Goal: Transaction & Acquisition: Purchase product/service

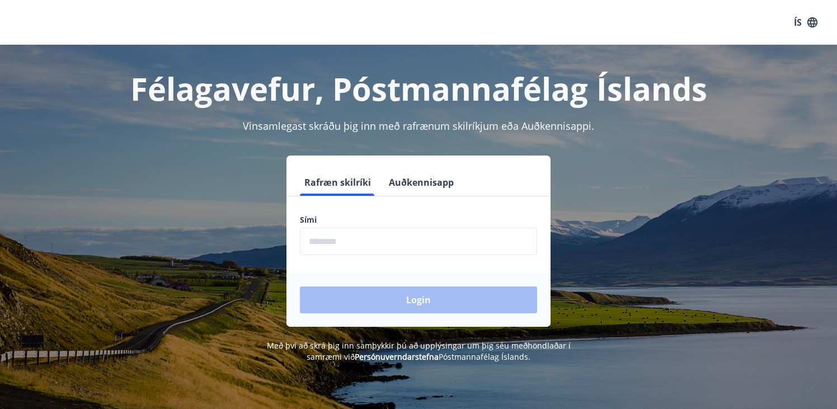
click at [319, 238] on input "phone" at bounding box center [418, 241] width 237 height 27
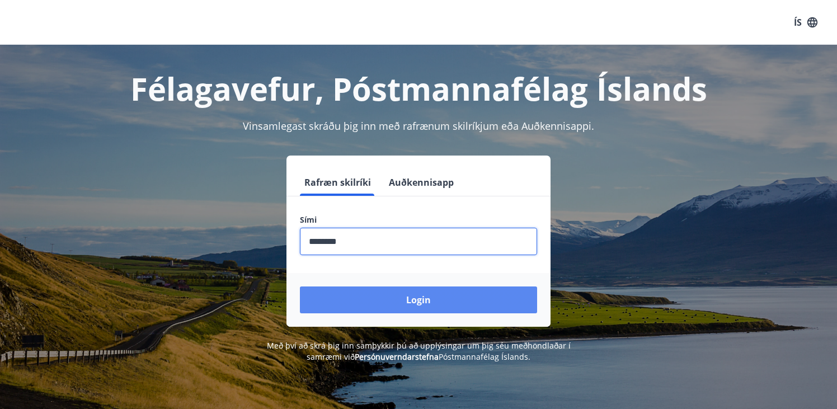
type input "********"
click at [331, 297] on button "Login" at bounding box center [418, 299] width 237 height 27
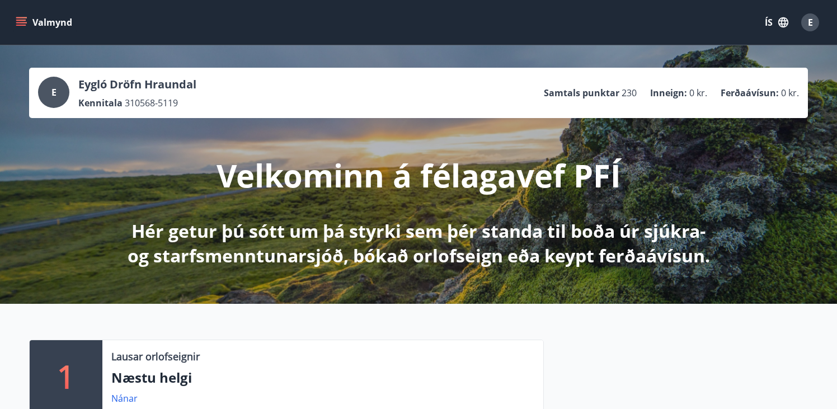
click at [20, 25] on icon "menu" at bounding box center [21, 25] width 10 height 1
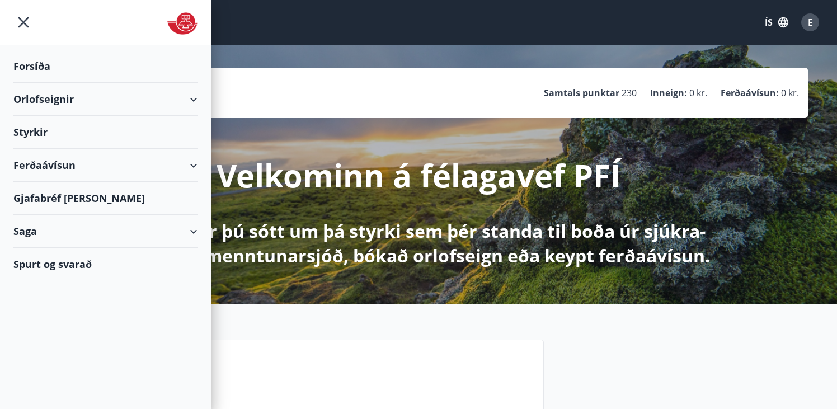
click at [56, 161] on div "Ferðaávísun" at bounding box center [105, 165] width 184 height 33
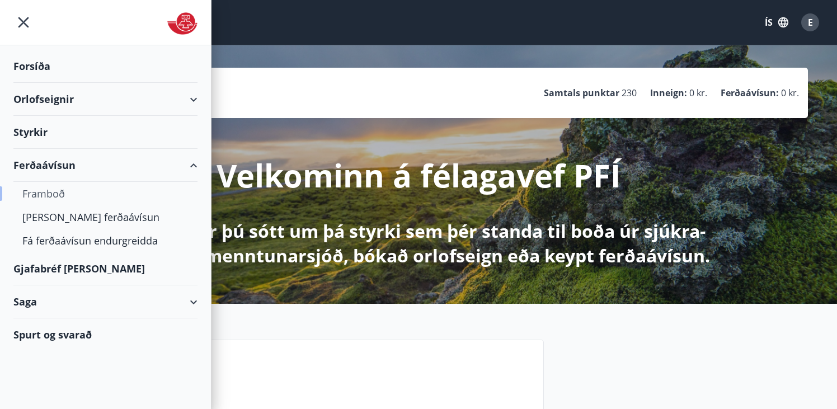
click at [45, 190] on div "Framboð" at bounding box center [105, 193] width 166 height 23
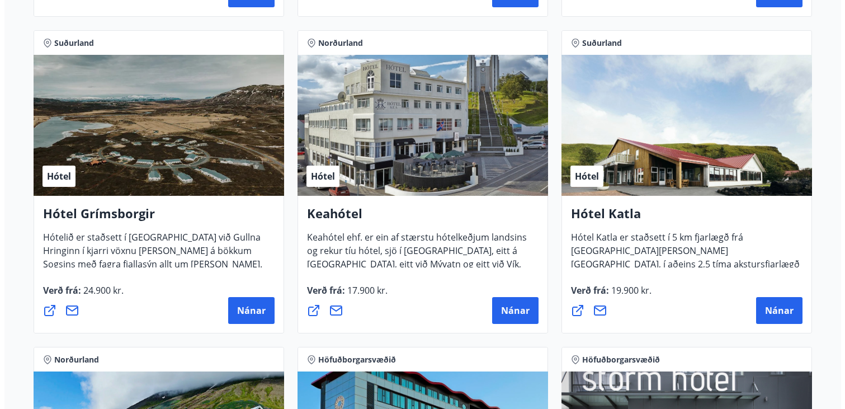
scroll to position [503, 0]
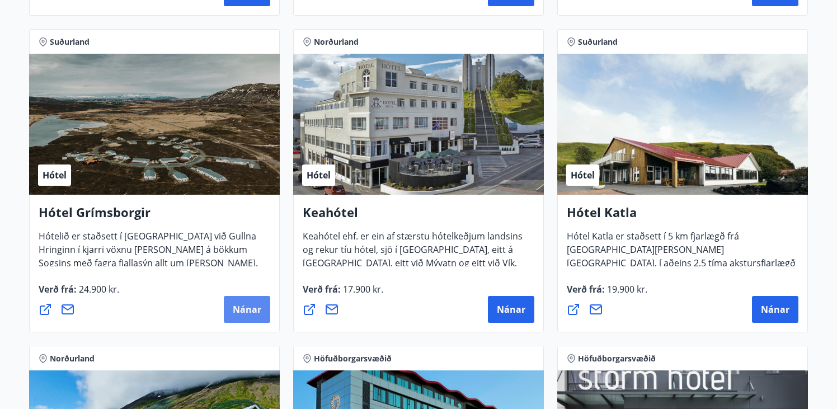
click at [251, 298] on button "Nánar" at bounding box center [247, 309] width 46 height 27
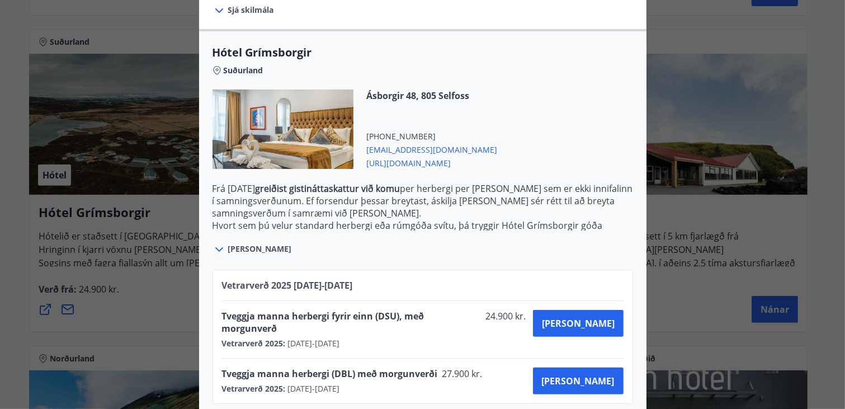
scroll to position [254, 0]
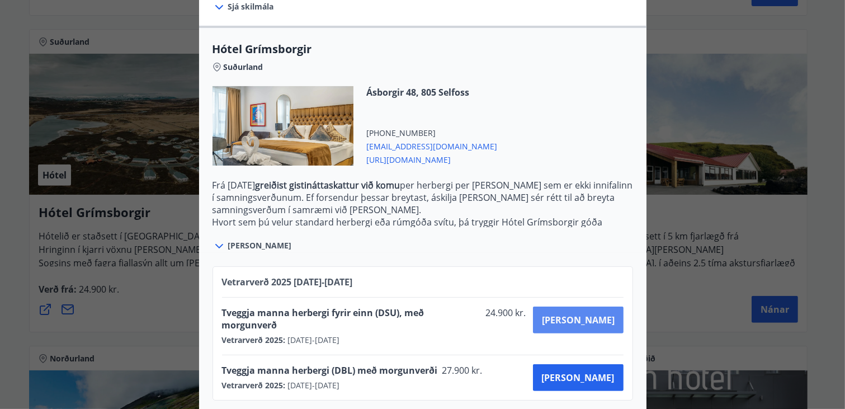
click at [593, 316] on span "Kaupa" at bounding box center [578, 320] width 73 height 12
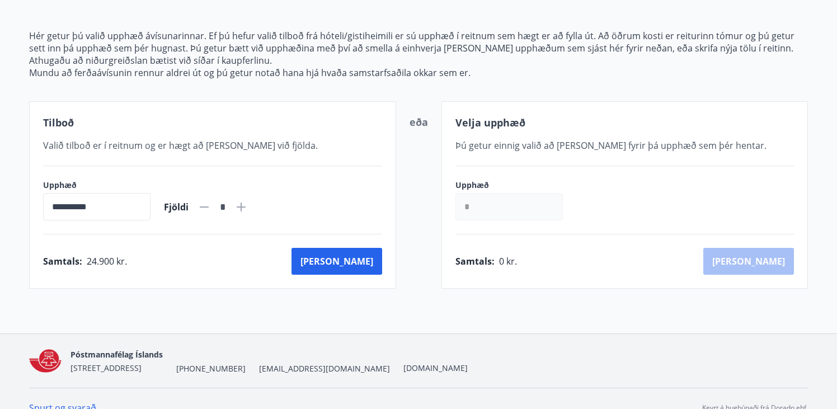
scroll to position [143, 0]
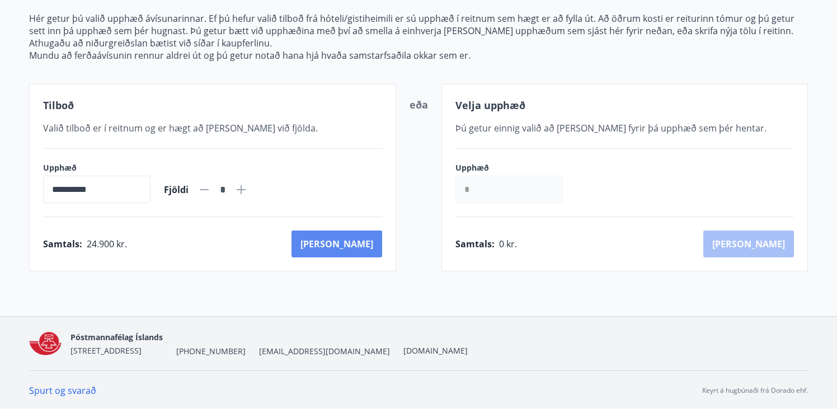
click at [370, 240] on button "Kaup" at bounding box center [336, 243] width 91 height 27
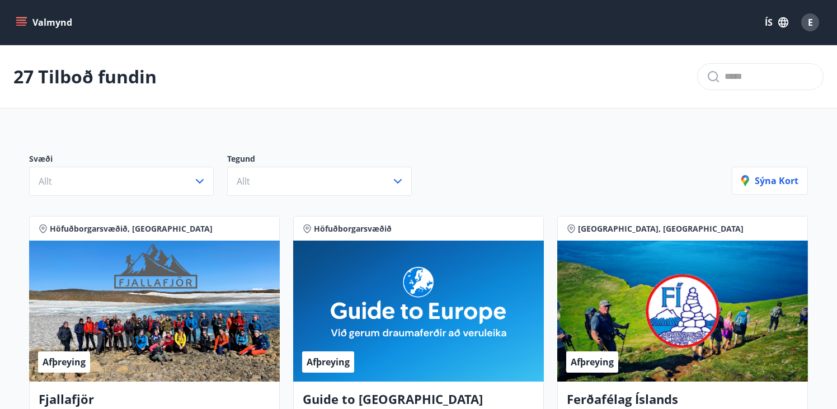
click at [28, 24] on button "Valmynd" at bounding box center [44, 22] width 63 height 20
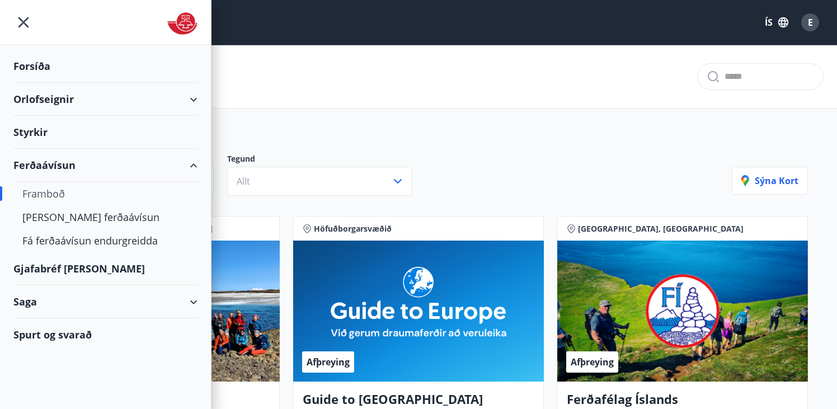
click at [64, 106] on div "Orlofseignir" at bounding box center [105, 99] width 184 height 33
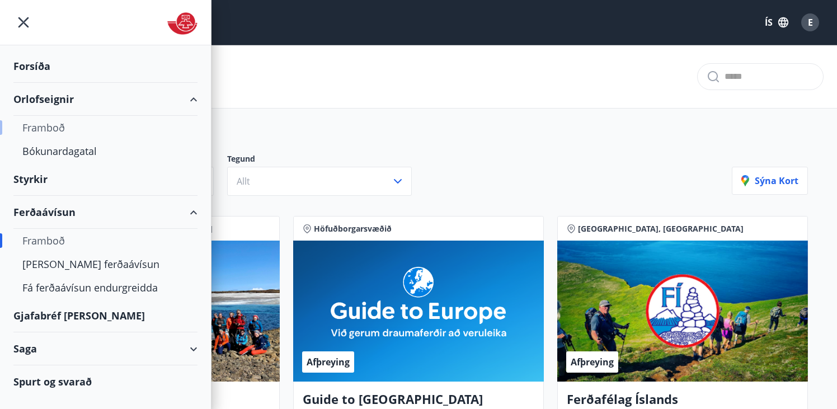
click at [42, 127] on div "Framboð" at bounding box center [105, 127] width 166 height 23
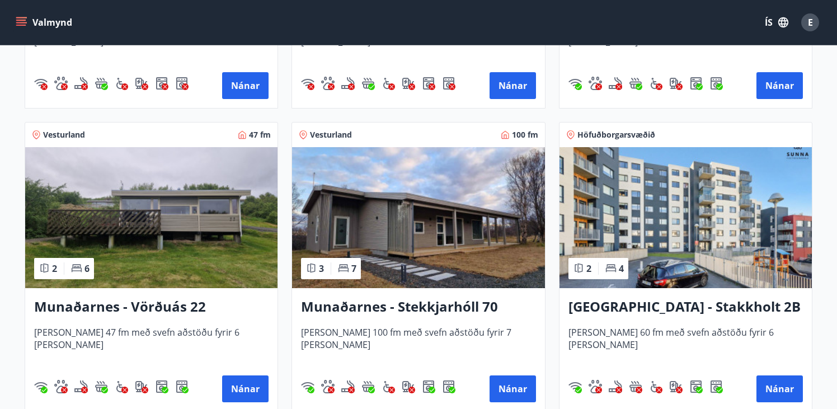
scroll to position [503, 0]
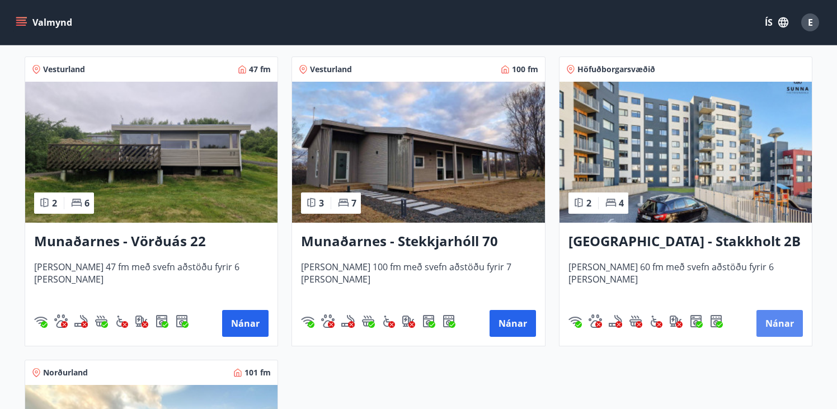
click at [770, 325] on button "Nánar" at bounding box center [779, 323] width 46 height 27
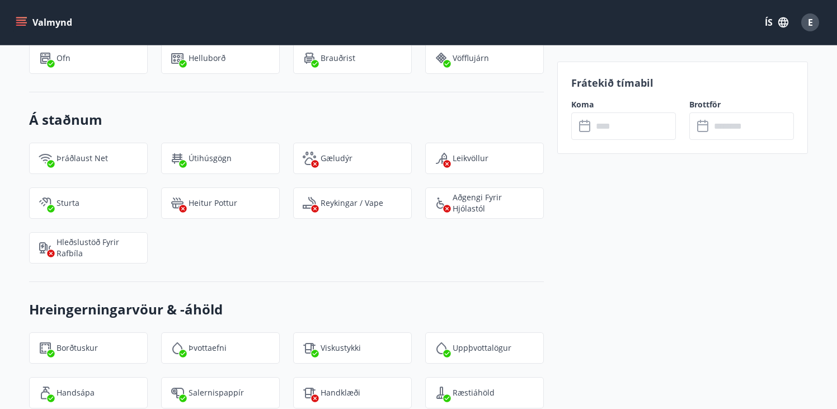
scroll to position [1678, 0]
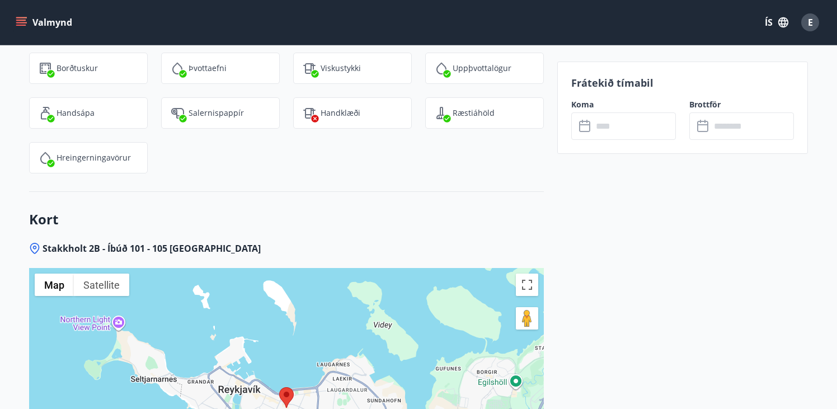
click at [613, 130] on input "text" at bounding box center [633, 125] width 83 height 27
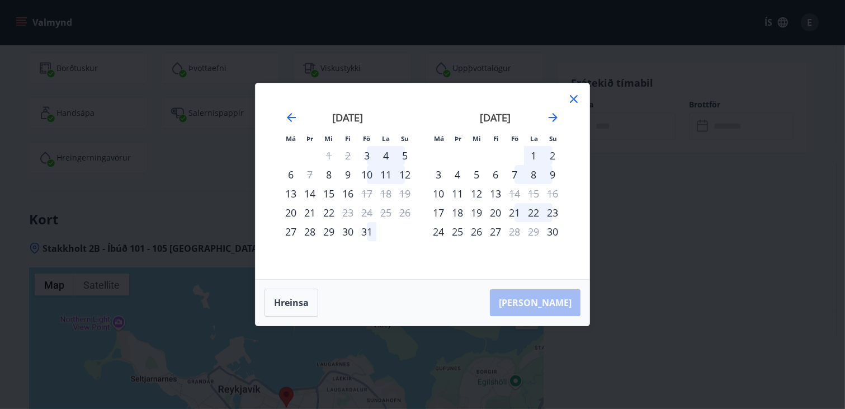
click at [365, 173] on div "10" at bounding box center [366, 174] width 19 height 19
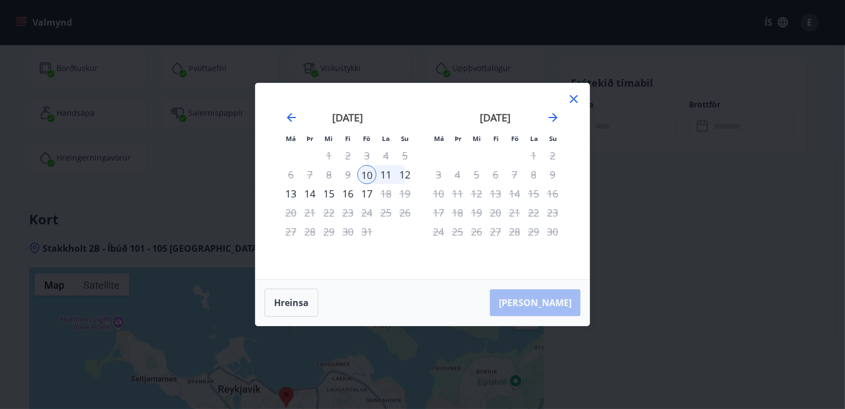
click at [401, 173] on div "12" at bounding box center [404, 174] width 19 height 19
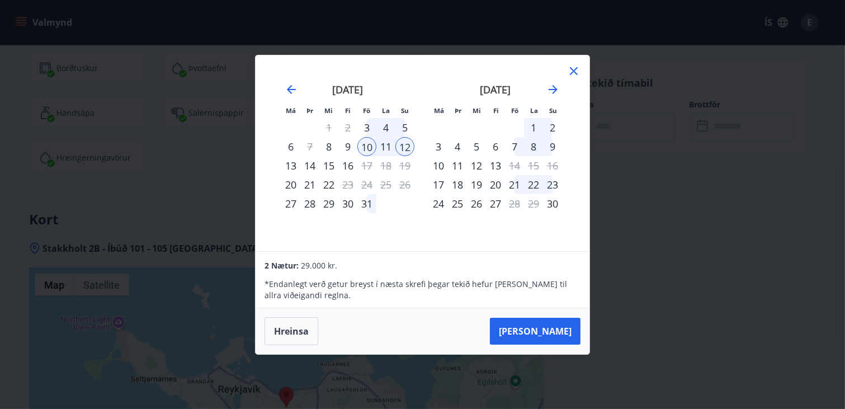
click at [404, 148] on div "12" at bounding box center [404, 146] width 19 height 19
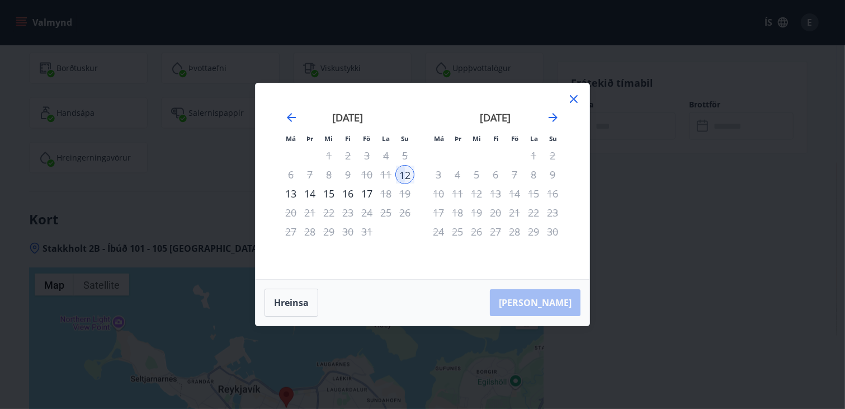
click at [407, 121] on div "október 2025" at bounding box center [347, 121] width 133 height 49
click at [295, 298] on button "Hreinsa" at bounding box center [291, 303] width 54 height 28
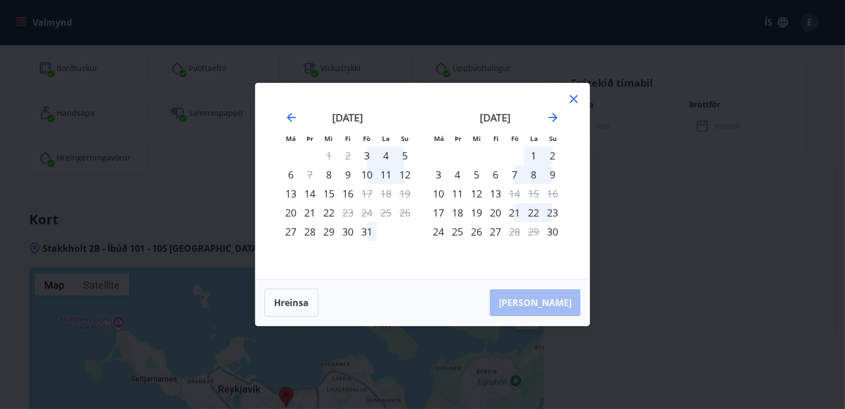
click at [573, 102] on icon at bounding box center [573, 98] width 13 height 13
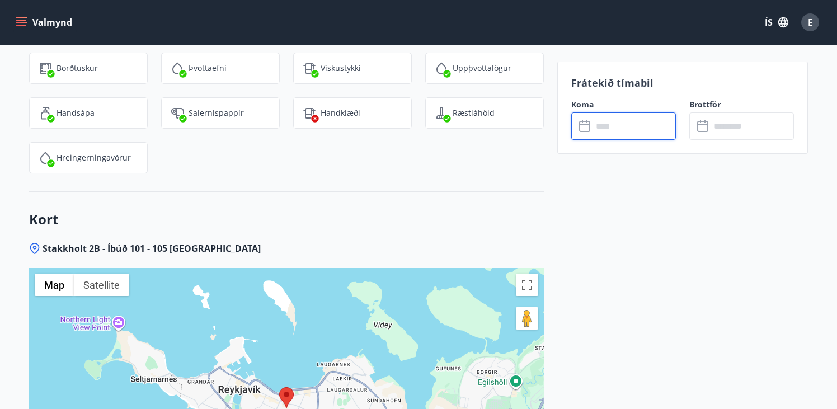
scroll to position [1398, 0]
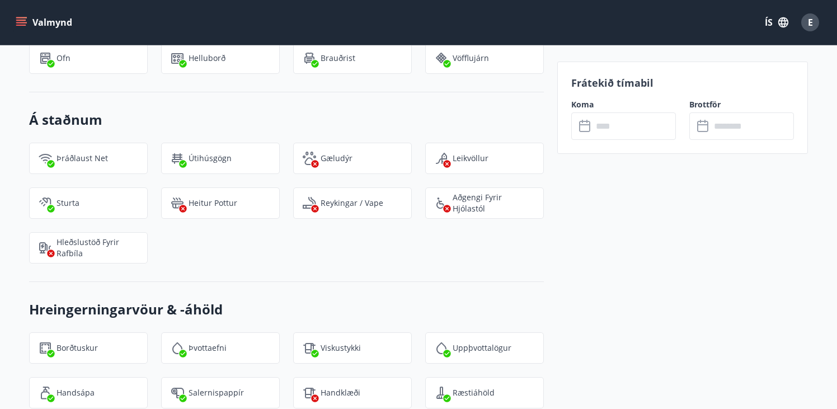
click at [13, 18] on button "Valmynd" at bounding box center [44, 22] width 63 height 20
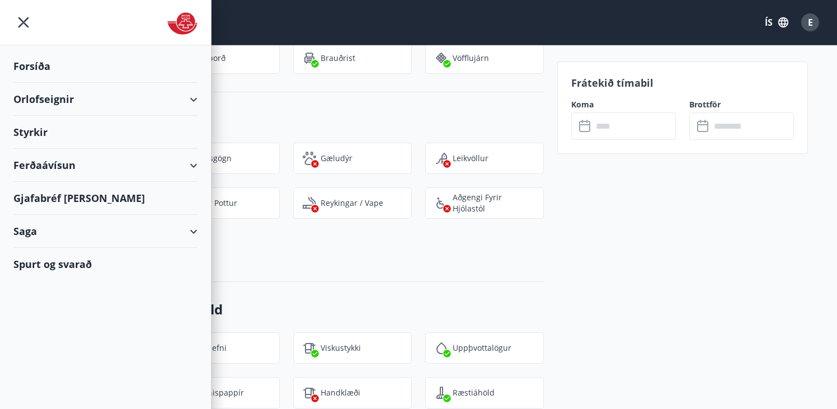
click at [67, 169] on div "Ferðaávísun" at bounding box center [105, 165] width 184 height 33
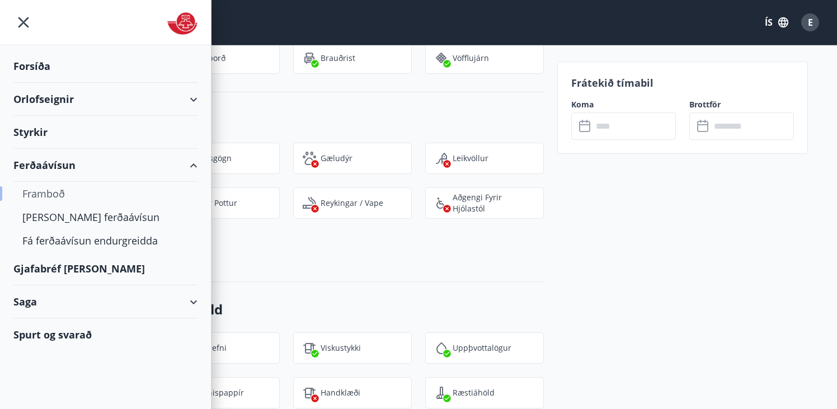
click at [58, 196] on div "Framboð" at bounding box center [105, 193] width 166 height 23
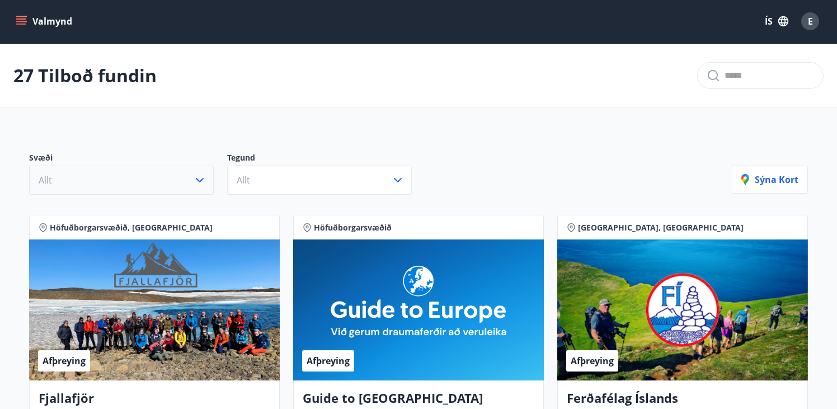
scroll to position [1398, 0]
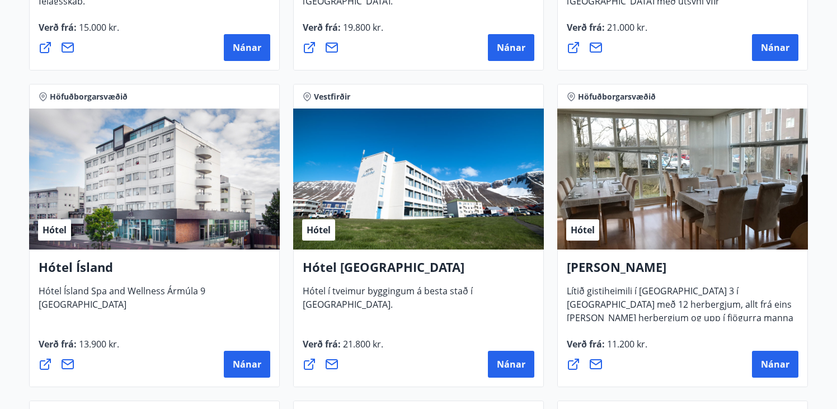
click at [132, 210] on div "Hótel" at bounding box center [154, 178] width 251 height 141
click at [239, 366] on span "Nánar" at bounding box center [247, 364] width 29 height 12
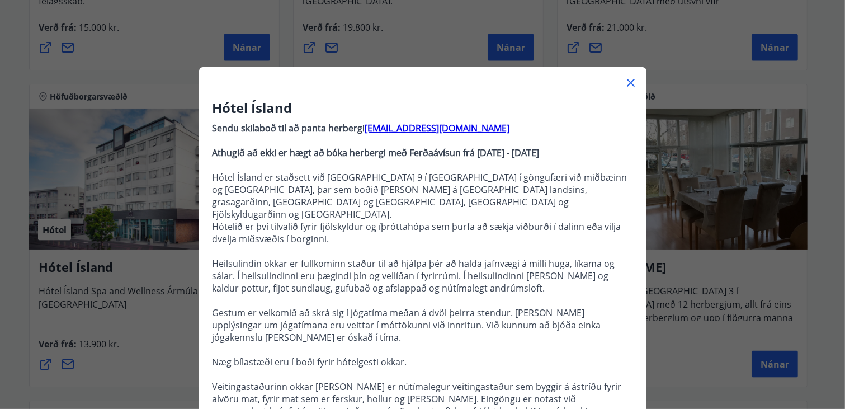
click at [631, 82] on icon at bounding box center [630, 82] width 13 height 13
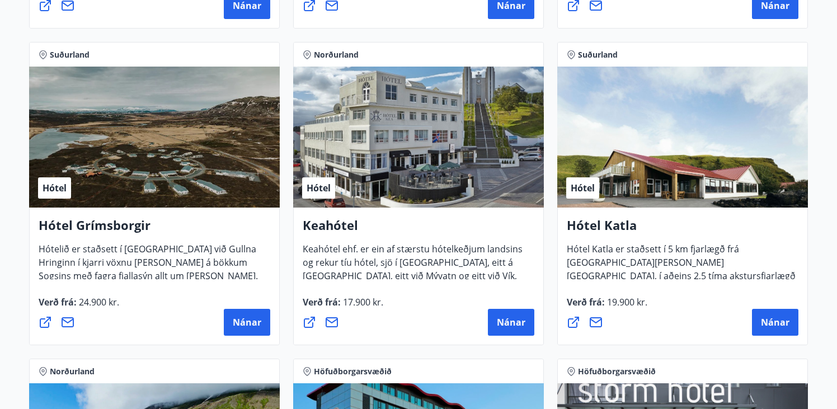
scroll to position [615, 0]
